Goal: Task Accomplishment & Management: Use online tool/utility

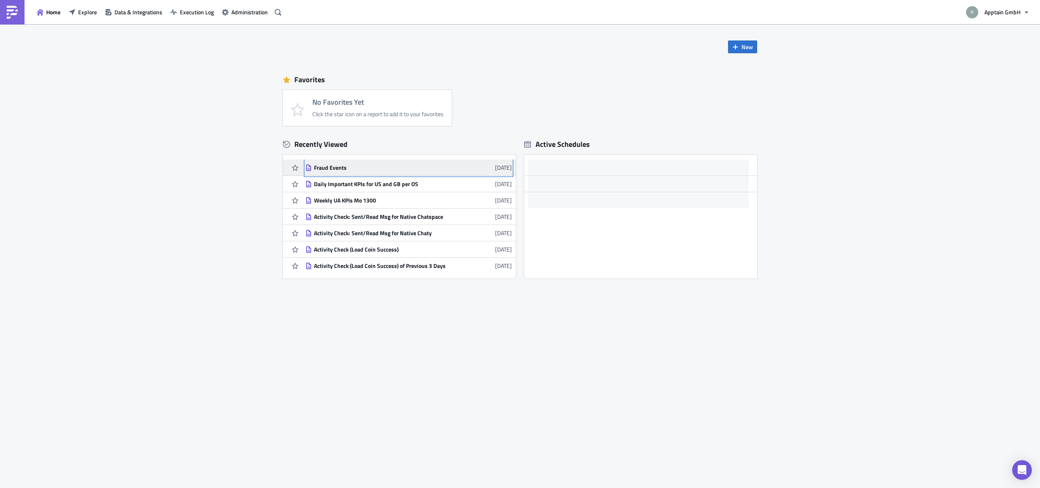
click at [337, 165] on div "Fraud Events" at bounding box center [385, 167] width 143 height 7
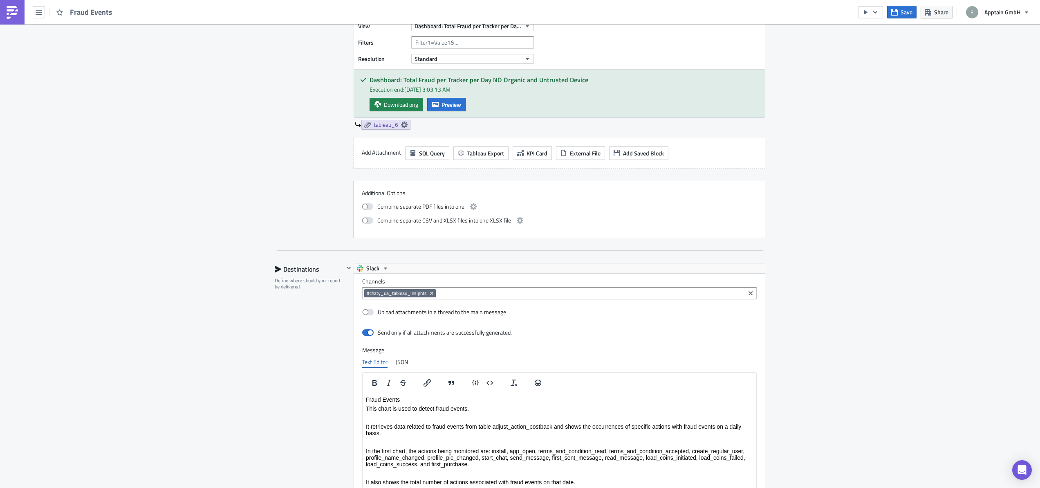
scroll to position [1495, 0]
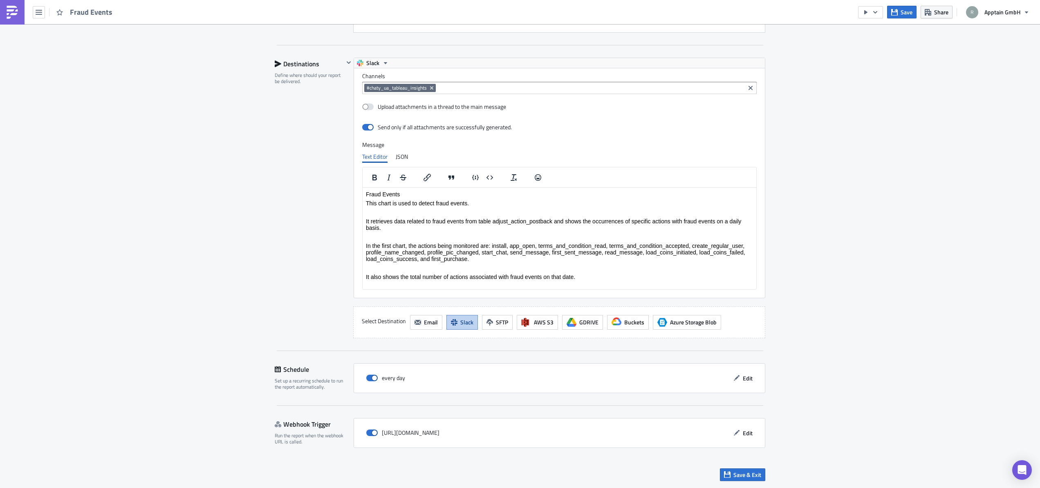
click at [374, 442] on div "https://pushmetrics.io/api/v1/report/akLKZBvr8B/webhook?token=2d825e2643f74ab68…" at bounding box center [560, 433] width 412 height 30
click at [370, 433] on span at bounding box center [371, 432] width 11 height 7
click at [370, 433] on input "checkbox" at bounding box center [370, 432] width 5 height 5
checkbox input "false"
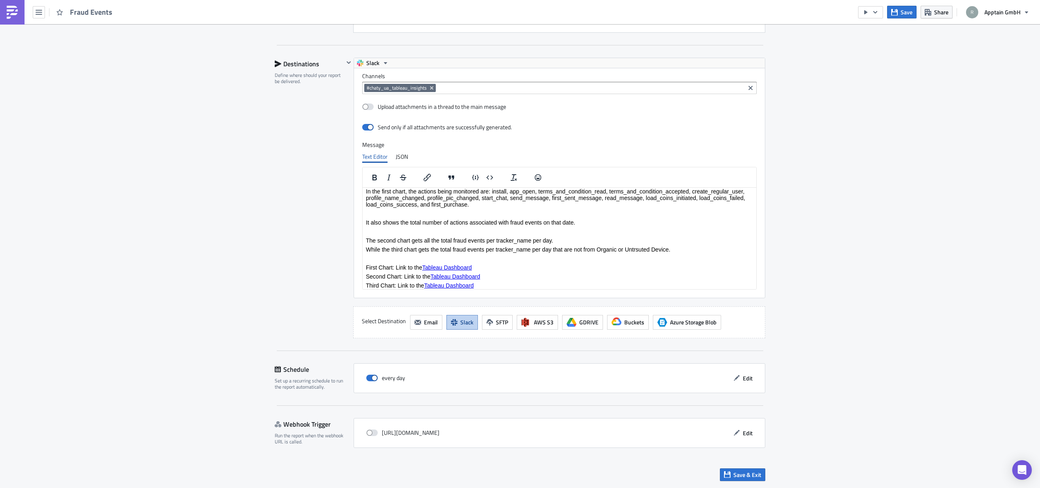
scroll to position [91, 0]
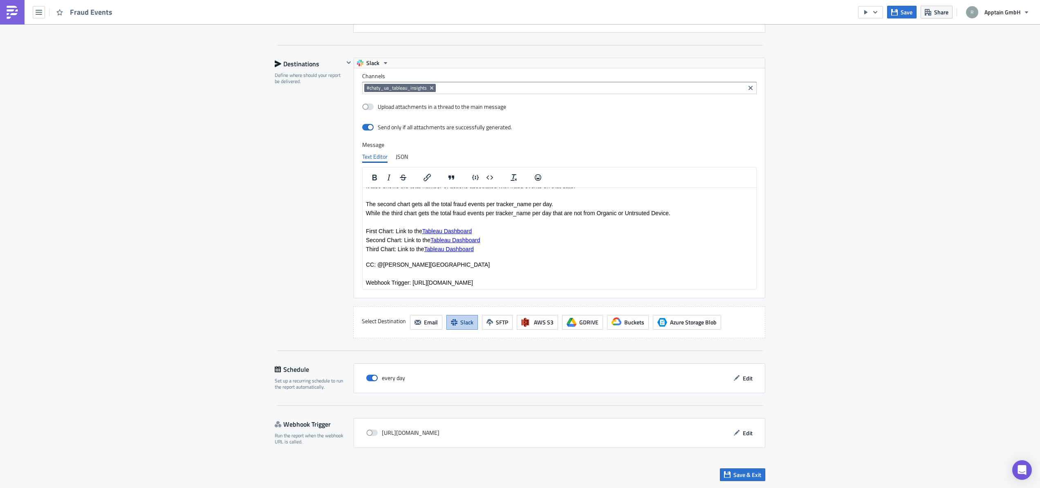
drag, startPoint x: 688, startPoint y: 282, endPoint x: 389, endPoint y: 279, distance: 298.9
click at [390, 279] on p "Webhook Trigger: https://pushmetrics.io/api/v1/report/akLKZBvr8B/webhook?token=…" at bounding box center [559, 282] width 387 height 7
click at [689, 284] on p "Webhook Trigger: https://pushmetrics.io/api/v1/report/akLKZBvr8B/webhook?token=…" at bounding box center [559, 282] width 387 height 7
drag, startPoint x: 682, startPoint y: 282, endPoint x: 347, endPoint y: 282, distance: 335.7
click at [363, 282] on html "Fraud Events This chart is used to detect fraud events. It retrieves data relat…" at bounding box center [560, 192] width 394 height 192
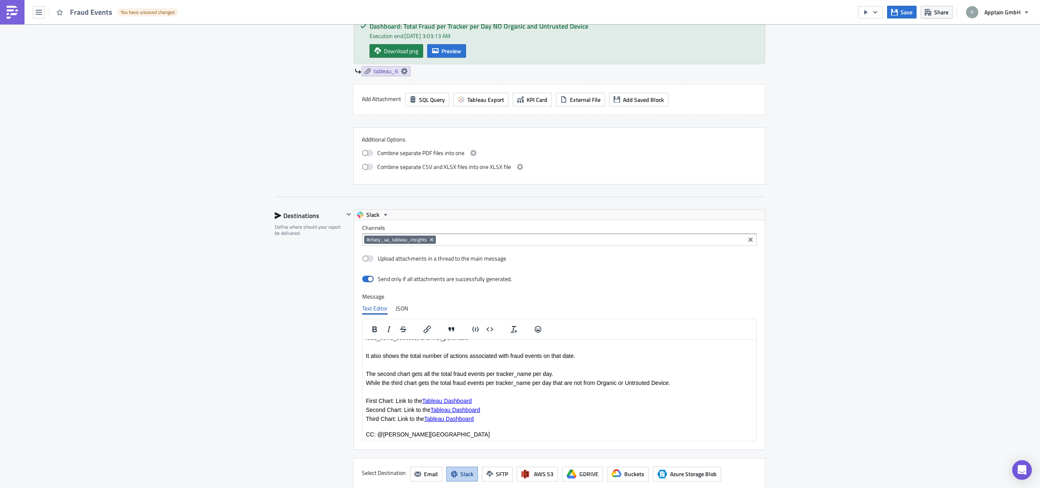
scroll to position [1495, 0]
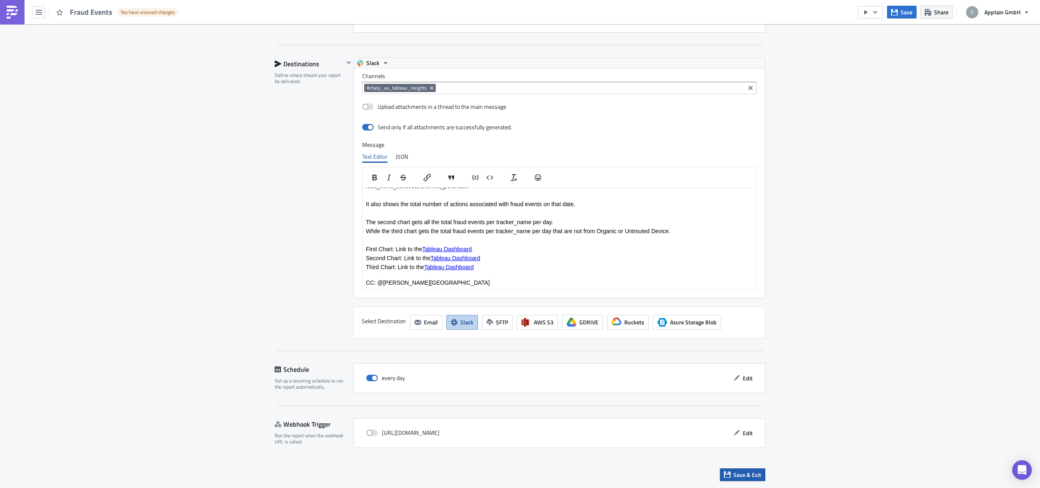
click at [740, 474] on span "Save & Exit" at bounding box center [748, 474] width 28 height 9
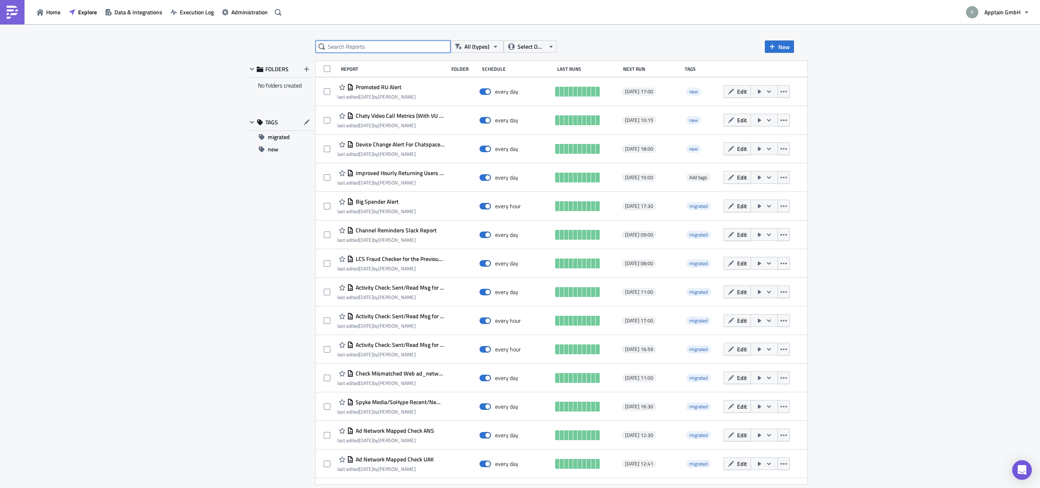
click at [380, 45] on input "text" at bounding box center [383, 46] width 135 height 12
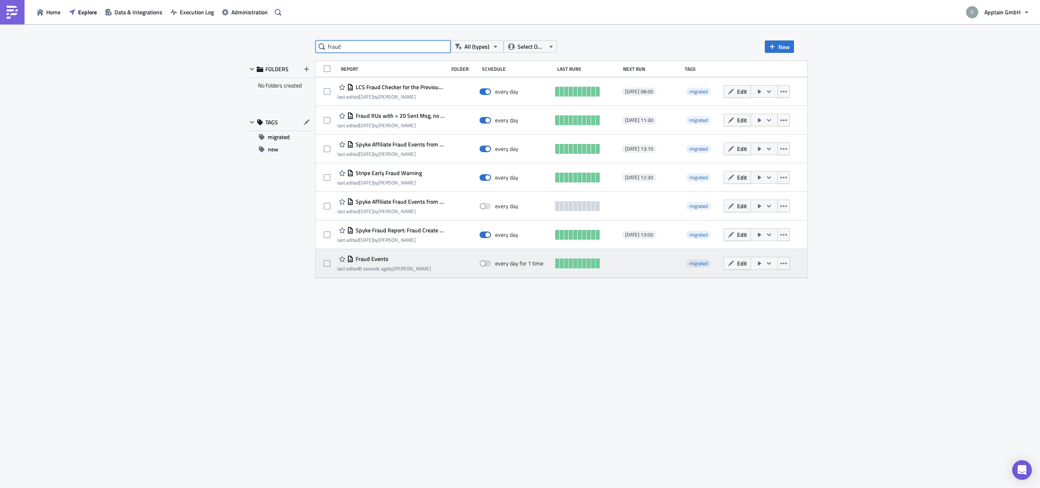
type input "fraud"
click at [370, 263] on div "Fraud Events" at bounding box center [384, 259] width 94 height 10
click at [365, 259] on span "Fraud Events" at bounding box center [371, 258] width 35 height 7
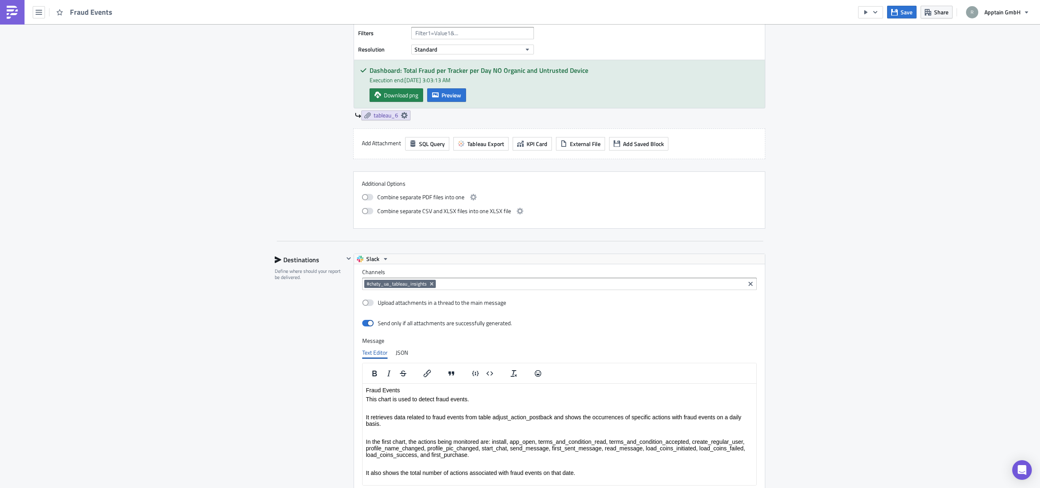
scroll to position [1495, 0]
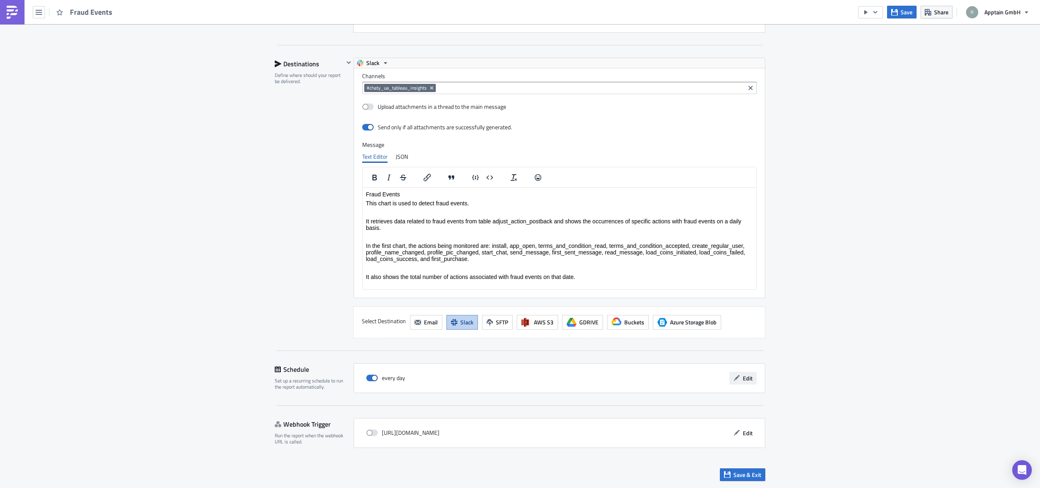
click at [751, 380] on button "Edit" at bounding box center [742, 378] width 27 height 13
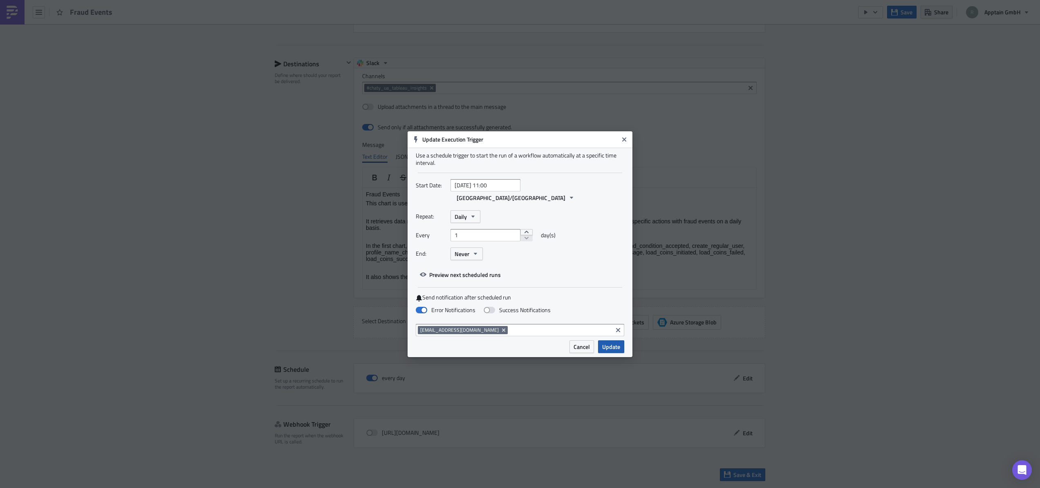
click at [607, 342] on span "Update" at bounding box center [611, 346] width 18 height 9
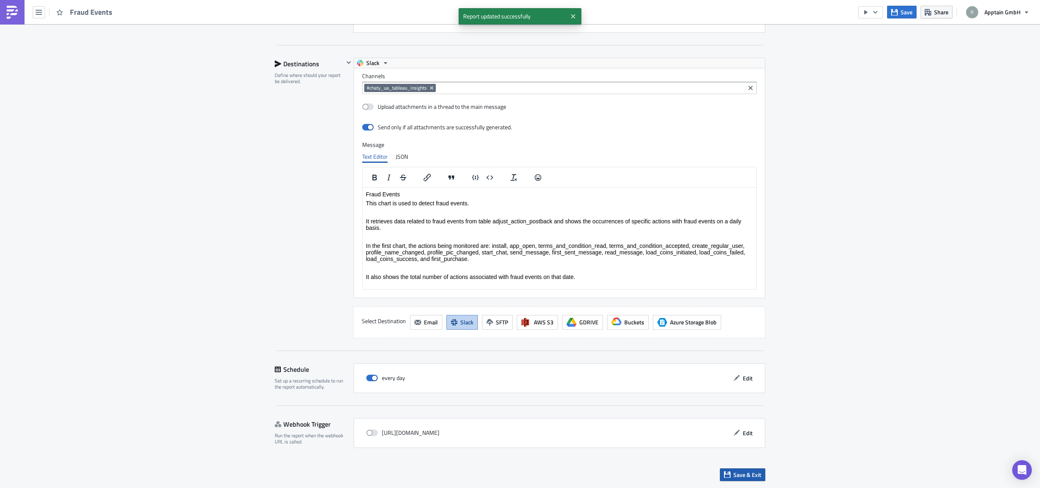
click at [734, 476] on span "Save & Exit" at bounding box center [748, 474] width 28 height 9
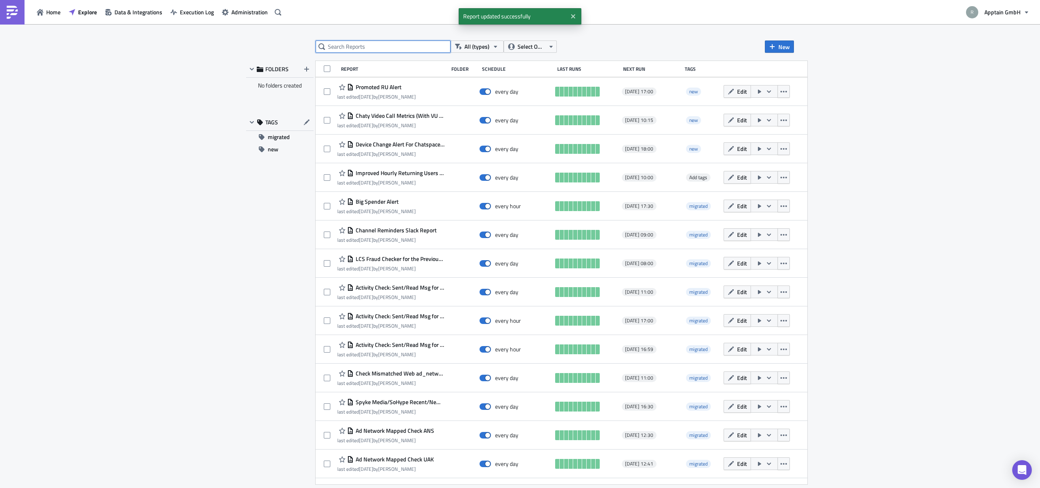
click at [369, 49] on input "text" at bounding box center [383, 46] width 135 height 12
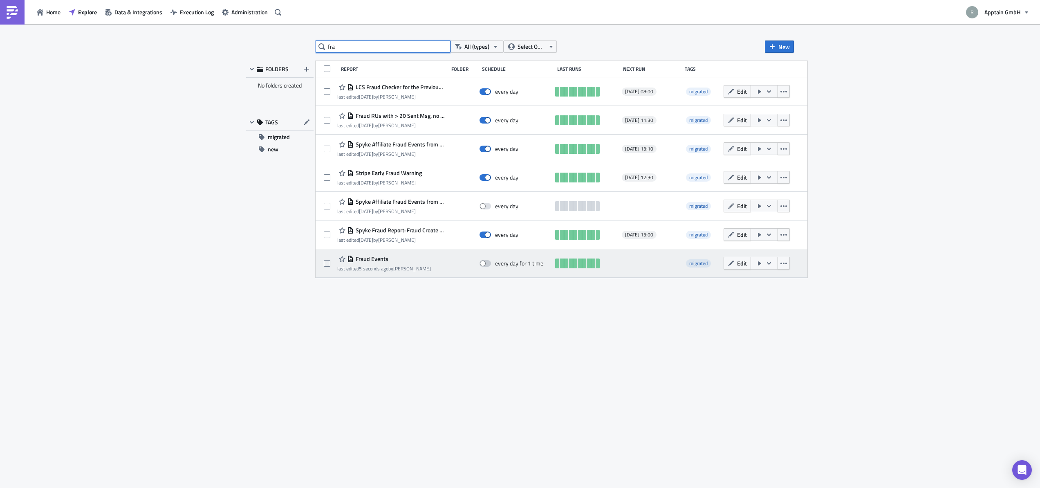
type input "fra"
click at [489, 266] on span at bounding box center [485, 263] width 11 height 7
click at [487, 266] on input "checkbox" at bounding box center [483, 263] width 5 height 5
checkbox input "true"
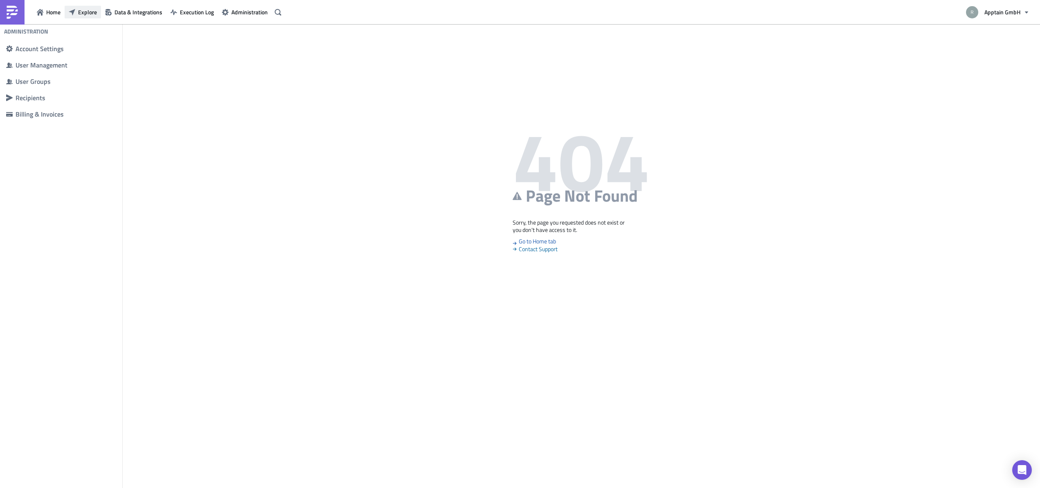
click at [81, 12] on span "Explore" at bounding box center [87, 12] width 19 height 9
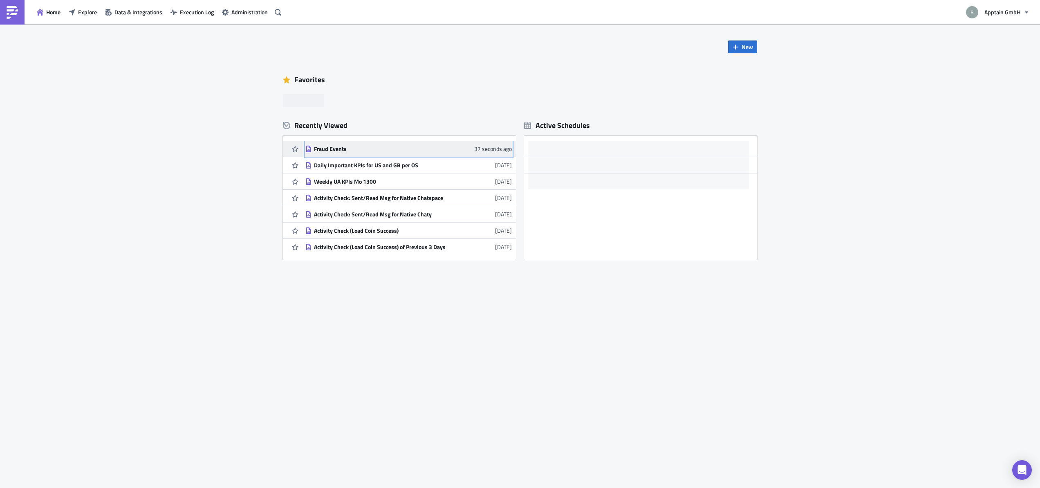
click at [332, 153] on link "Fraud Events 37 seconds ago" at bounding box center [408, 149] width 206 height 16
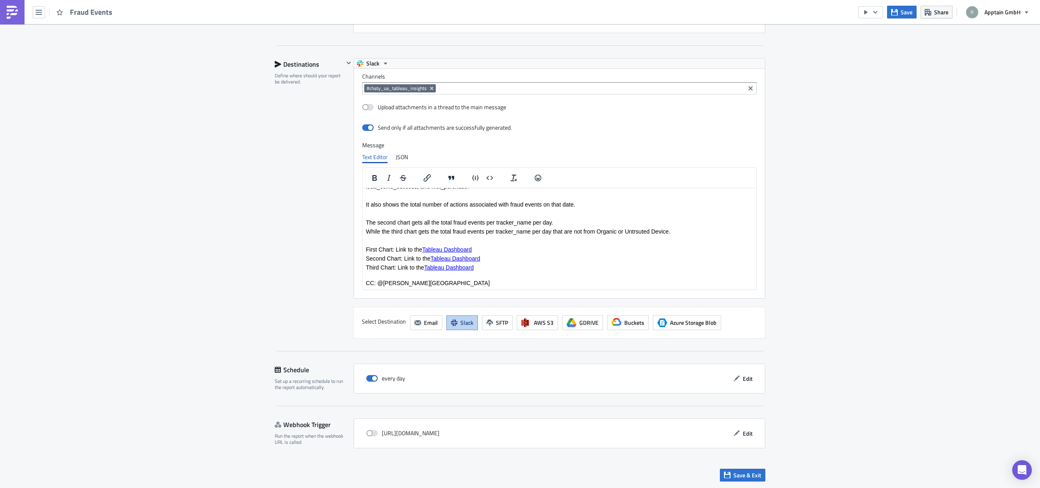
scroll to position [1495, 0]
click at [728, 476] on button "Save & Exit" at bounding box center [742, 474] width 45 height 13
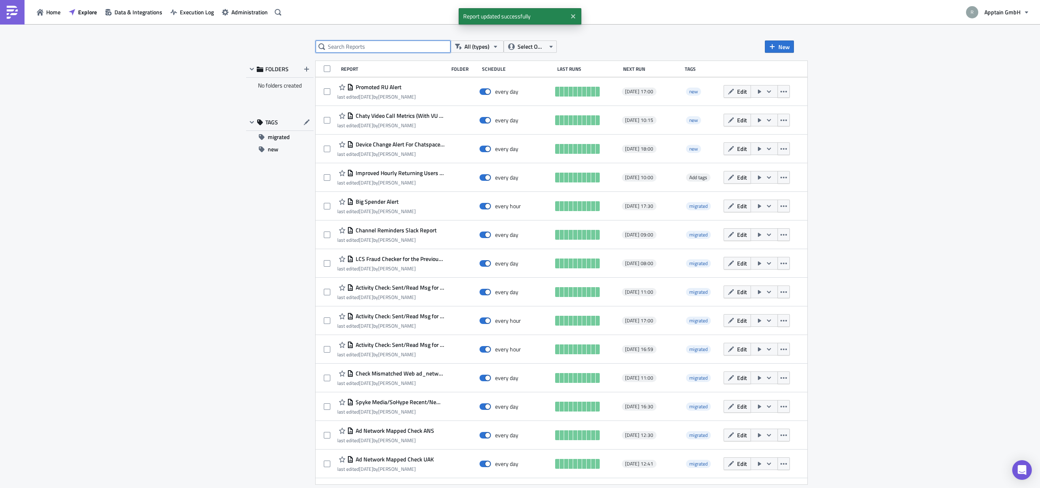
click at [357, 49] on input "text" at bounding box center [383, 46] width 135 height 12
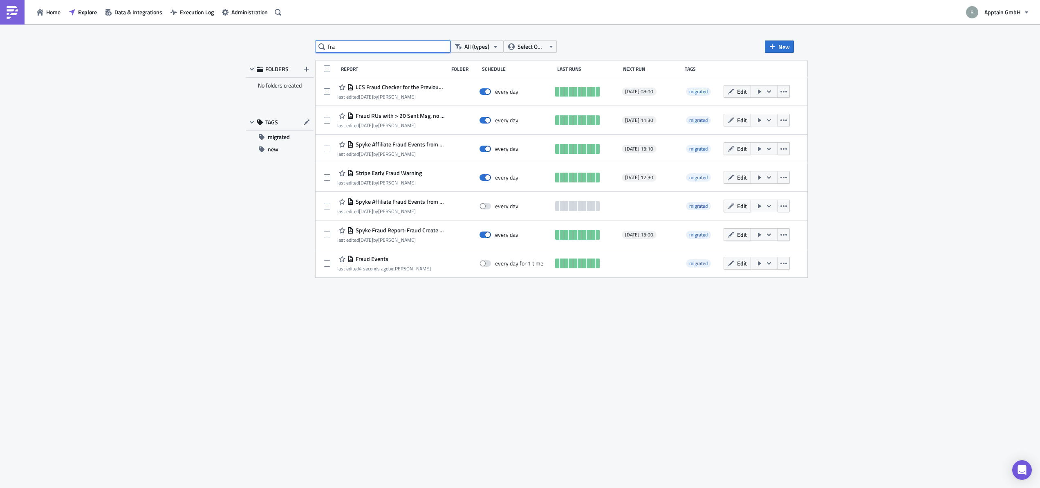
type input "fra"
click at [598, 316] on div "fra All (types) Select Owner New FOLDERS No folders created TAGS migrated new R…" at bounding box center [520, 256] width 556 height 432
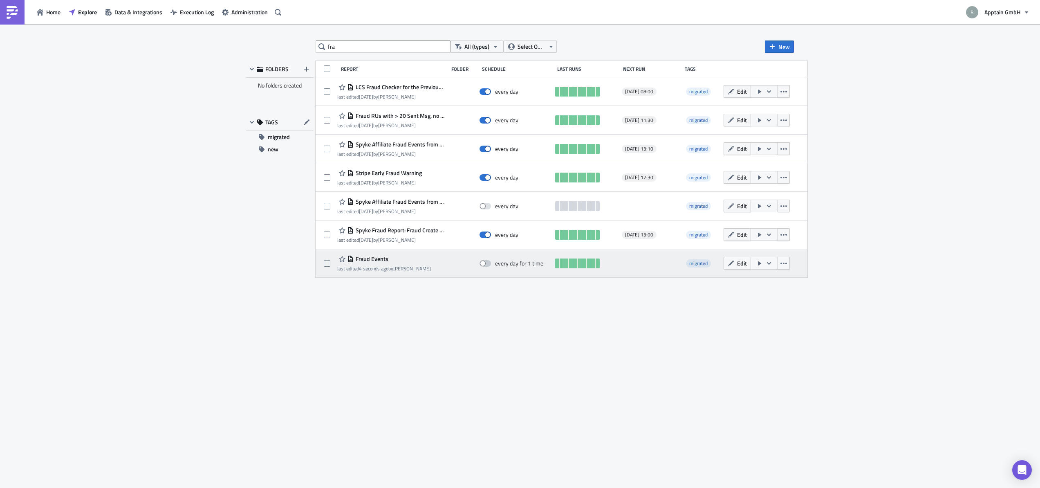
click at [489, 264] on span at bounding box center [485, 263] width 11 height 7
click at [487, 264] on input "checkbox" at bounding box center [483, 263] width 5 height 5
checkbox input "true"
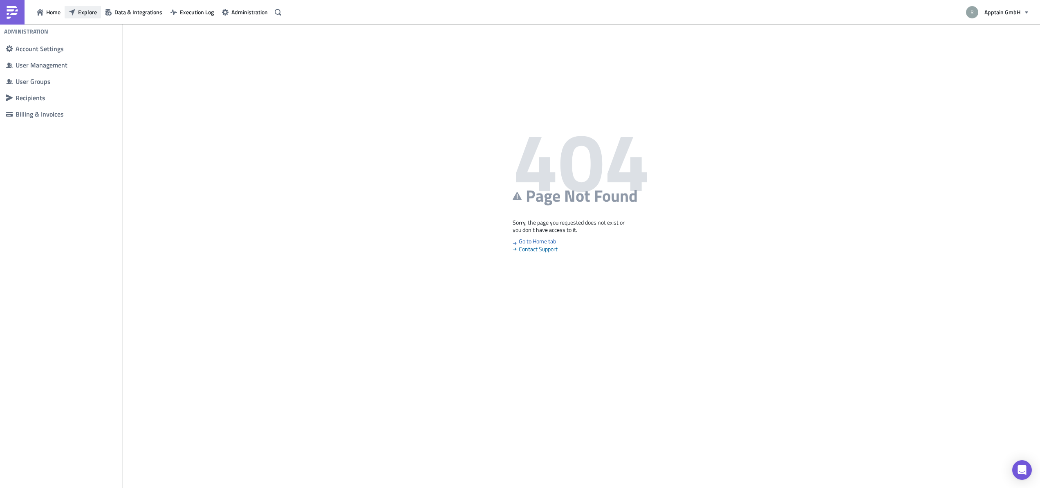
click at [85, 12] on span "Explore" at bounding box center [87, 12] width 19 height 9
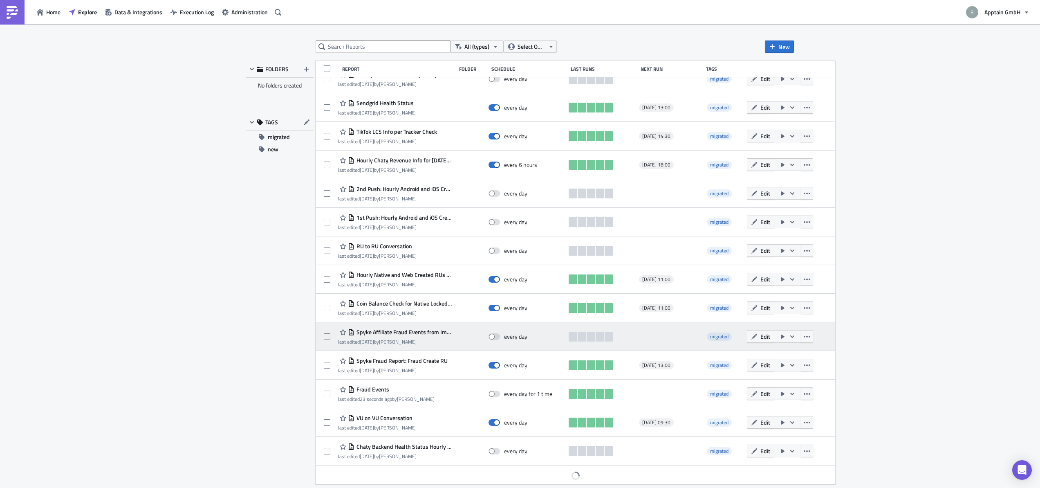
scroll to position [1331, 0]
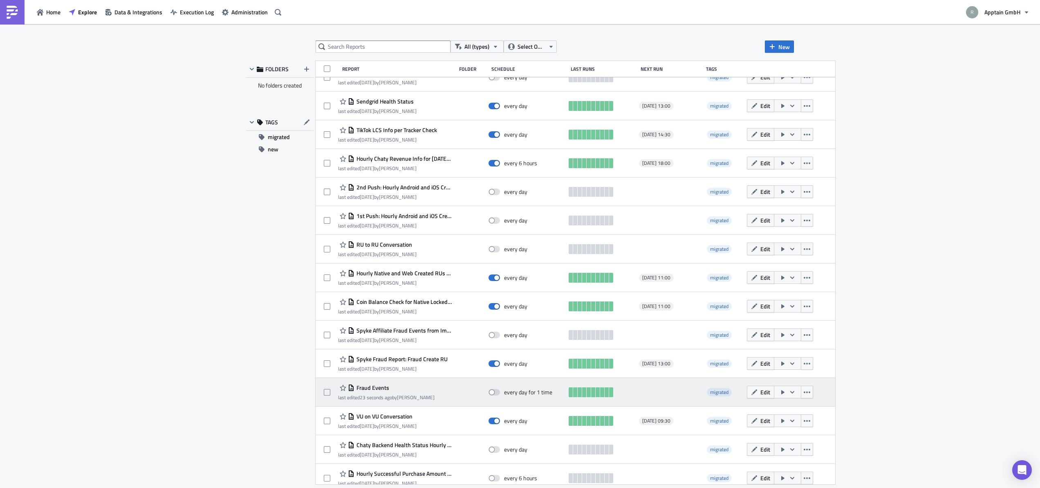
click at [796, 393] on icon "button" at bounding box center [792, 392] width 7 height 7
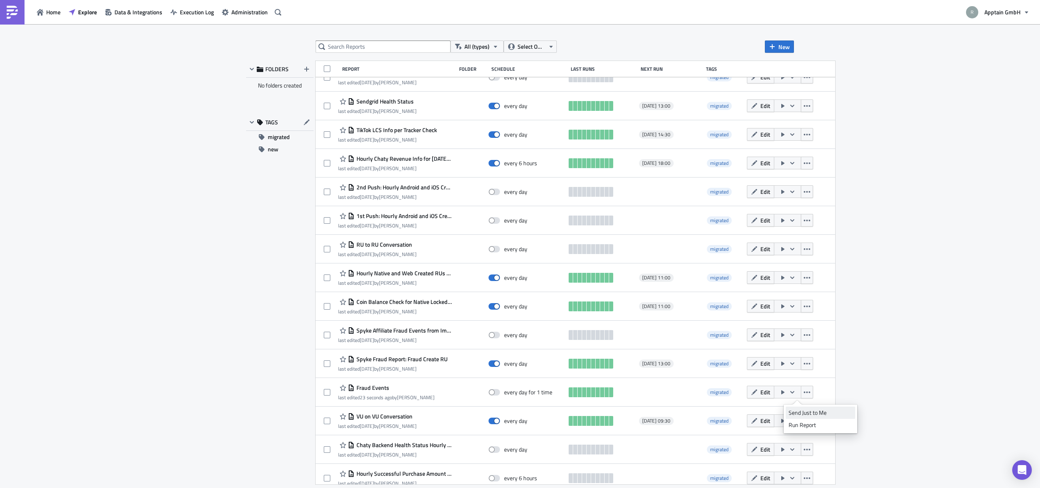
click at [801, 414] on div "Send Just to Me" at bounding box center [821, 412] width 64 height 8
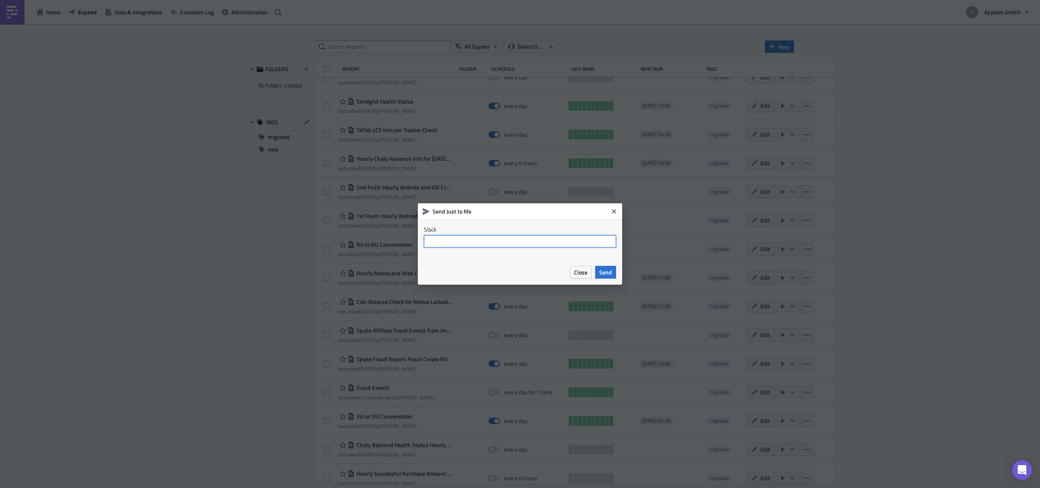
click at [509, 242] on input "text" at bounding box center [520, 241] width 192 height 12
type input "r"
type input "#bi-test"
click at [609, 274] on span "Send" at bounding box center [605, 272] width 13 height 9
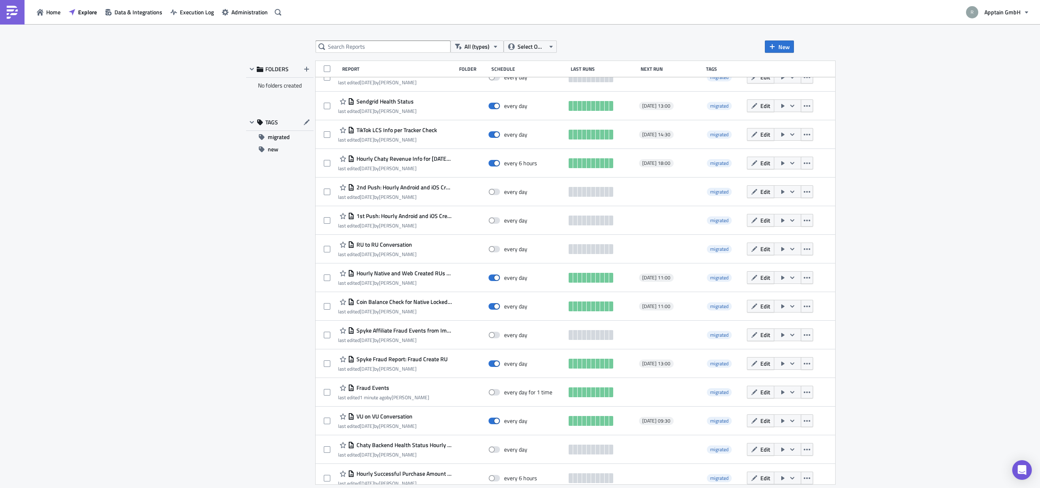
click at [1006, 119] on div "All (types) Select Owner New FOLDERS No folders created TAGS migrated new Repor…" at bounding box center [520, 256] width 1040 height 465
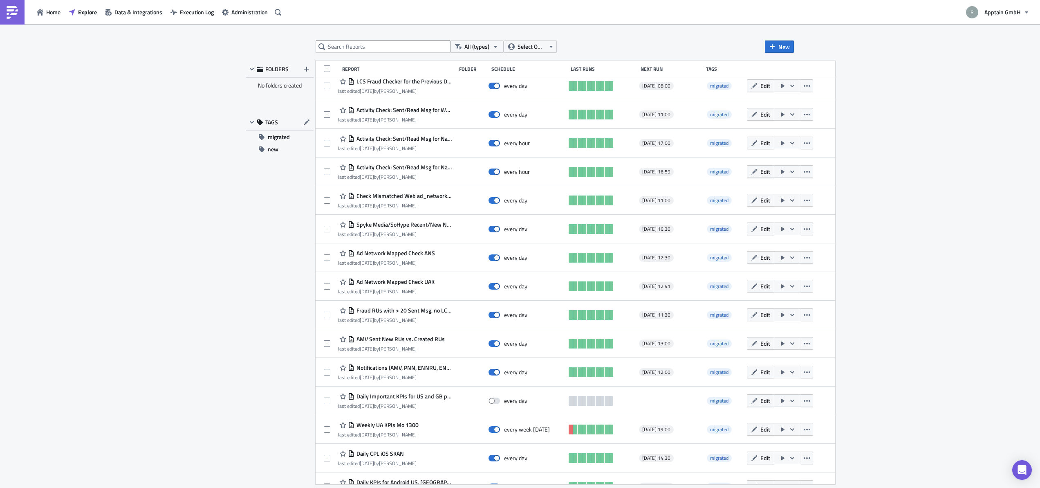
scroll to position [0, 0]
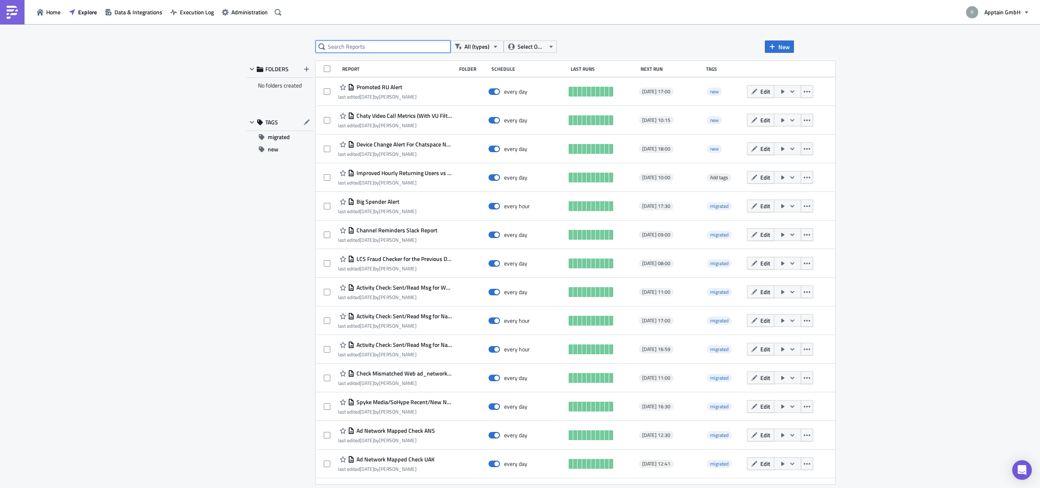
click at [370, 48] on input "text" at bounding box center [383, 46] width 135 height 12
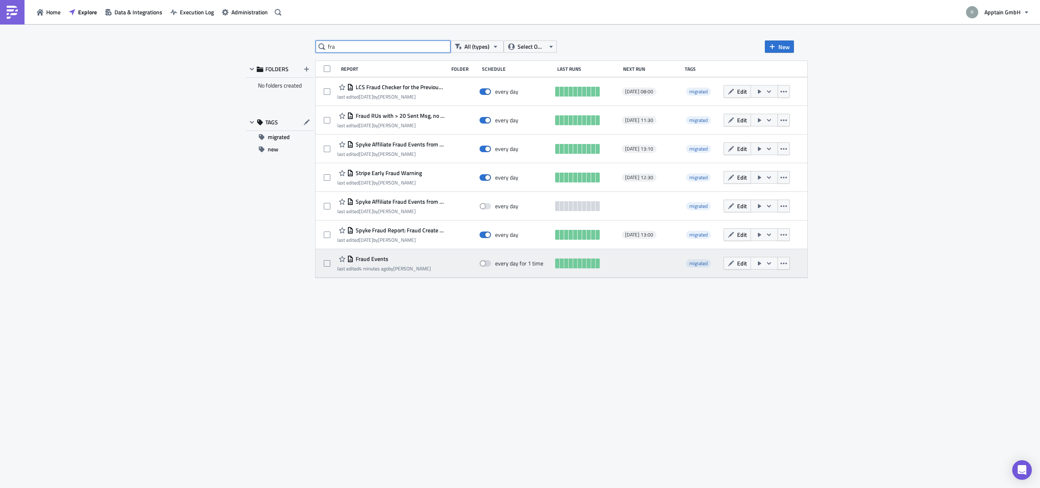
type input "fra"
click at [376, 257] on span "Fraud Events" at bounding box center [371, 258] width 35 height 7
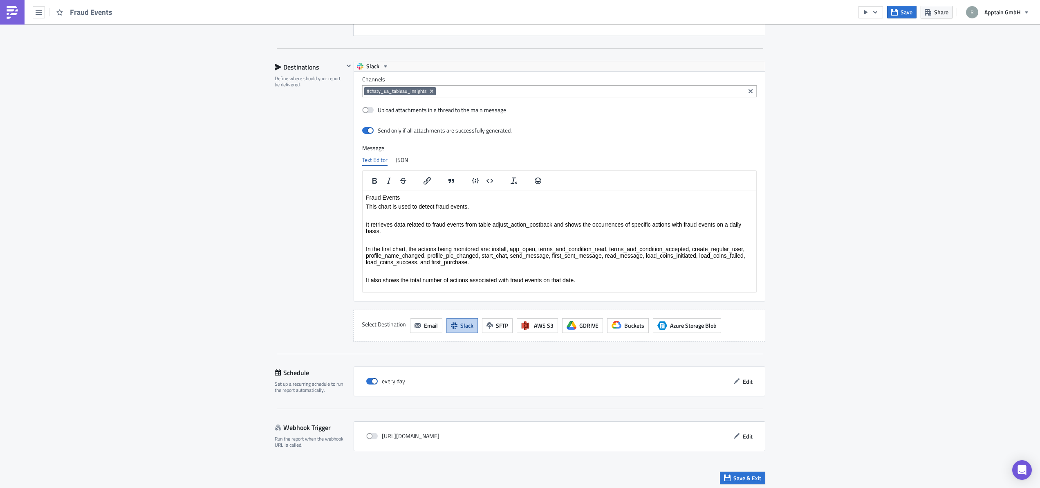
scroll to position [1495, 0]
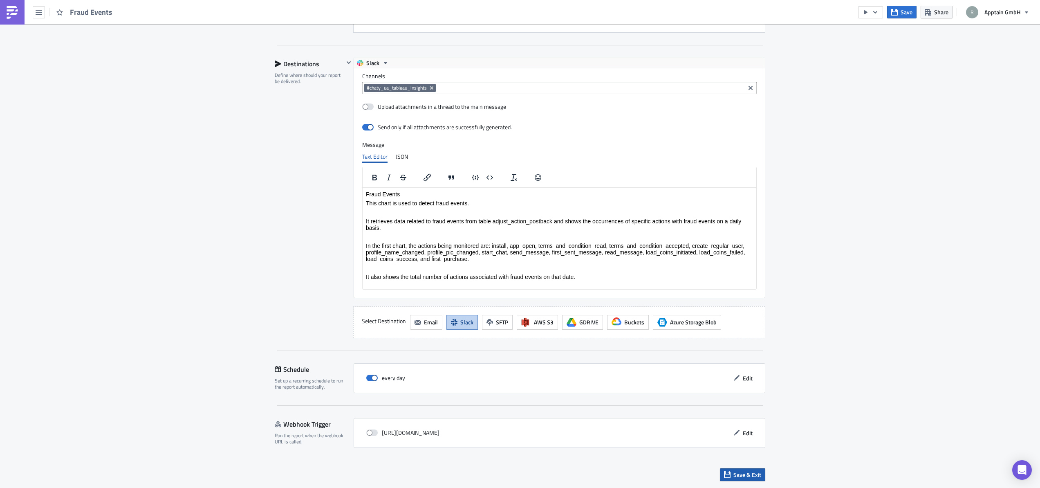
click at [734, 474] on span "Save & Exit" at bounding box center [748, 474] width 28 height 9
